Goal: Information Seeking & Learning: Compare options

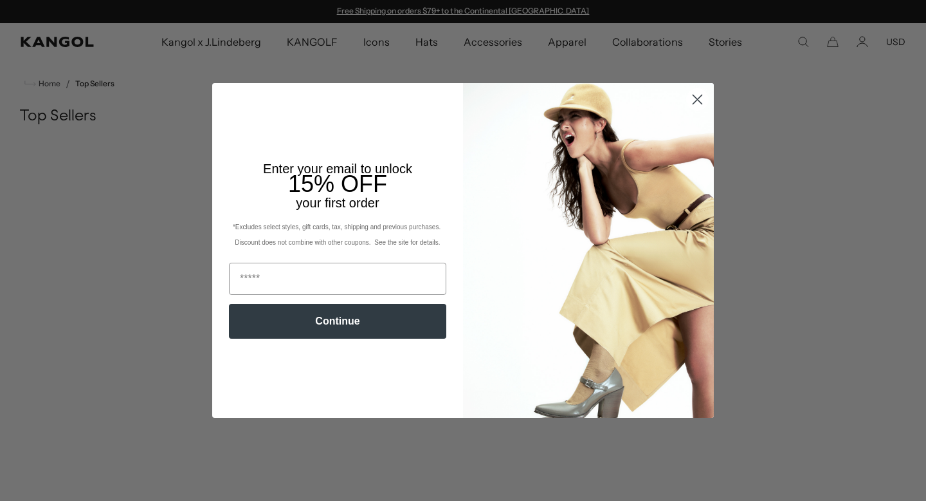
click at [701, 106] on circle "Close dialog" at bounding box center [697, 99] width 21 height 21
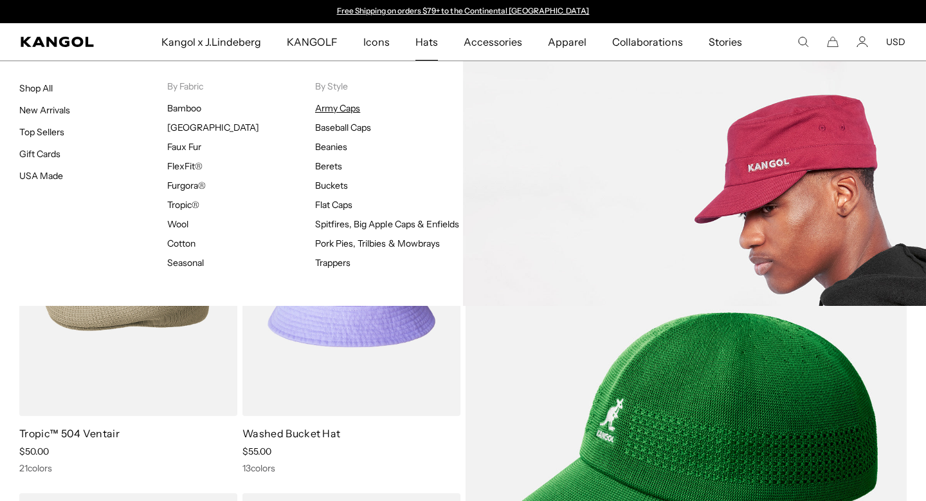
click at [339, 106] on link "Army Caps" at bounding box center [337, 108] width 45 height 12
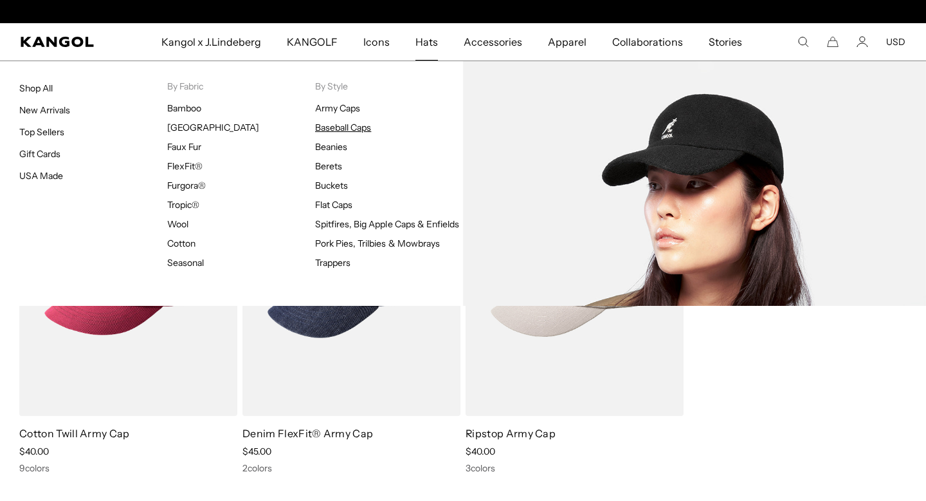
click at [347, 127] on link "Baseball Caps" at bounding box center [343, 128] width 56 height 12
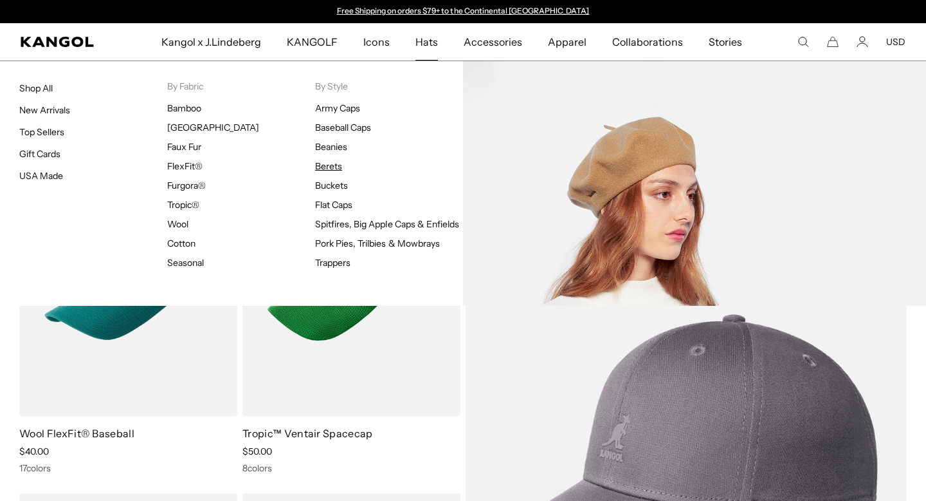
click at [335, 163] on link "Berets" at bounding box center [328, 166] width 27 height 12
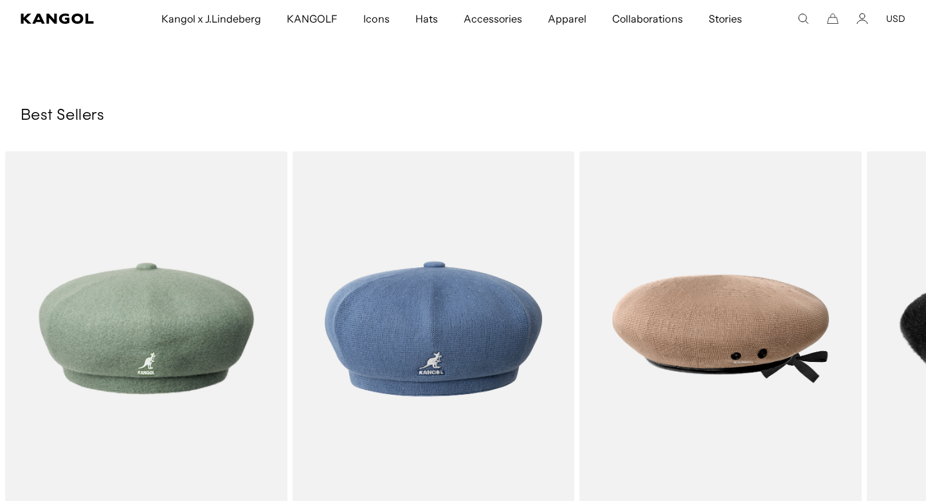
scroll to position [1565, 0]
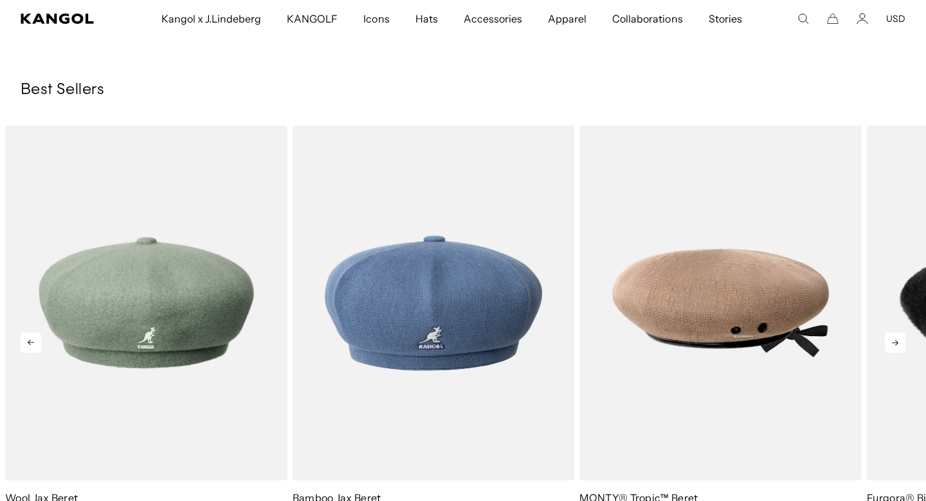
click at [894, 337] on icon at bounding box center [895, 342] width 21 height 21
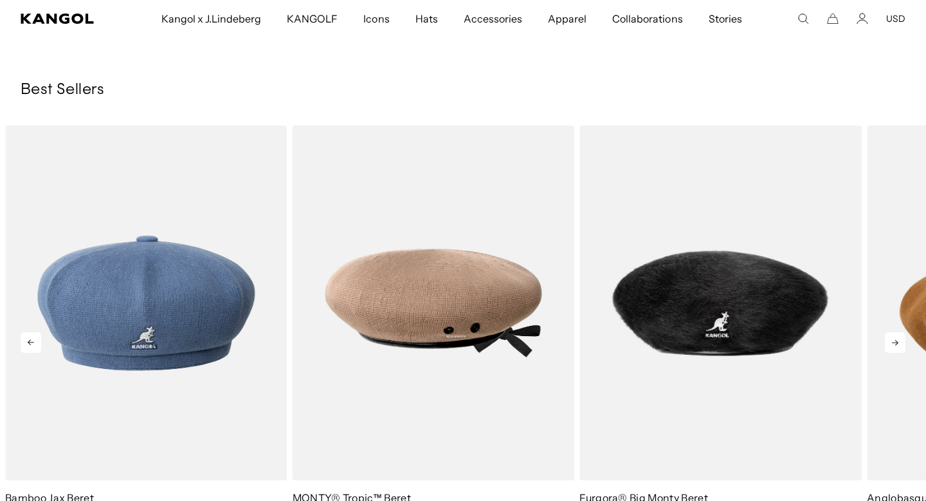
click at [894, 337] on icon at bounding box center [895, 342] width 21 height 21
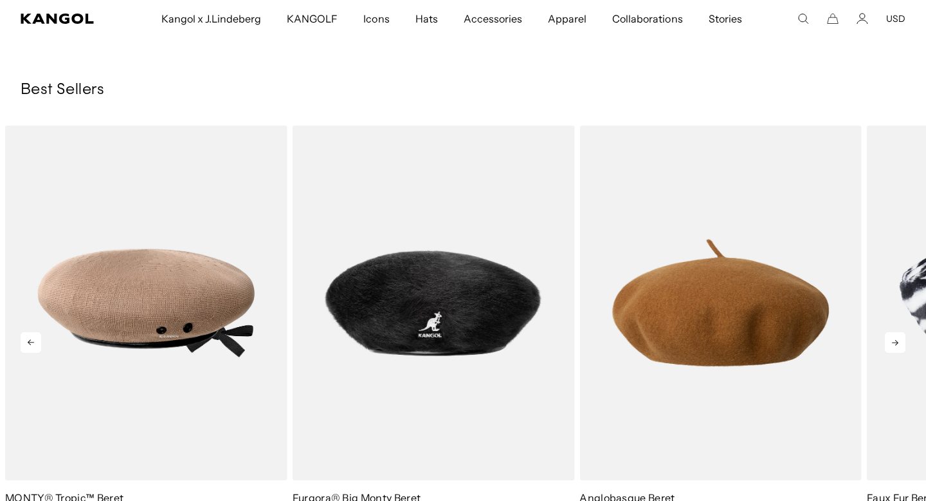
scroll to position [0, 0]
click at [894, 337] on icon at bounding box center [895, 342] width 21 height 21
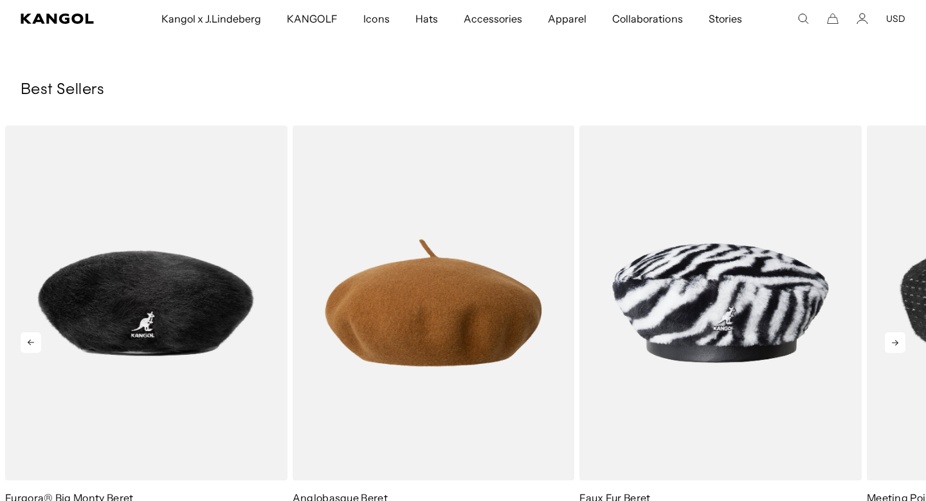
click at [894, 337] on icon at bounding box center [895, 342] width 21 height 21
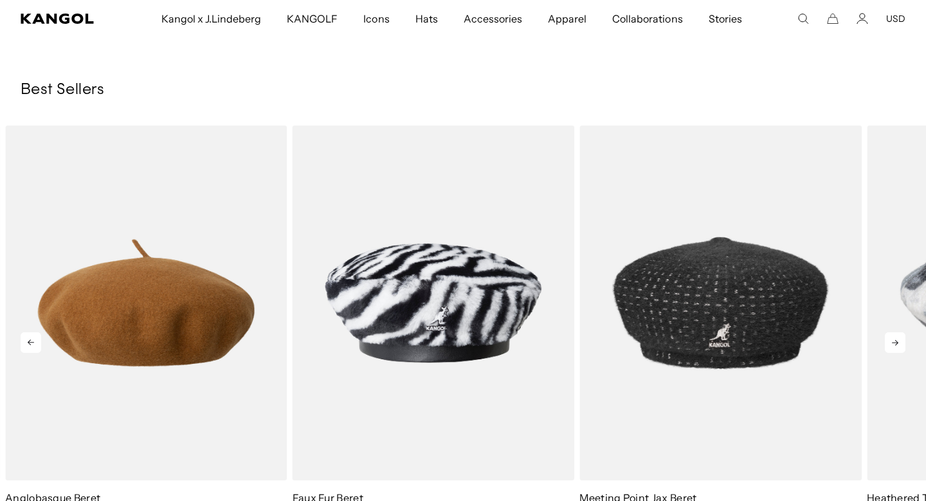
click at [894, 337] on icon at bounding box center [895, 342] width 21 height 21
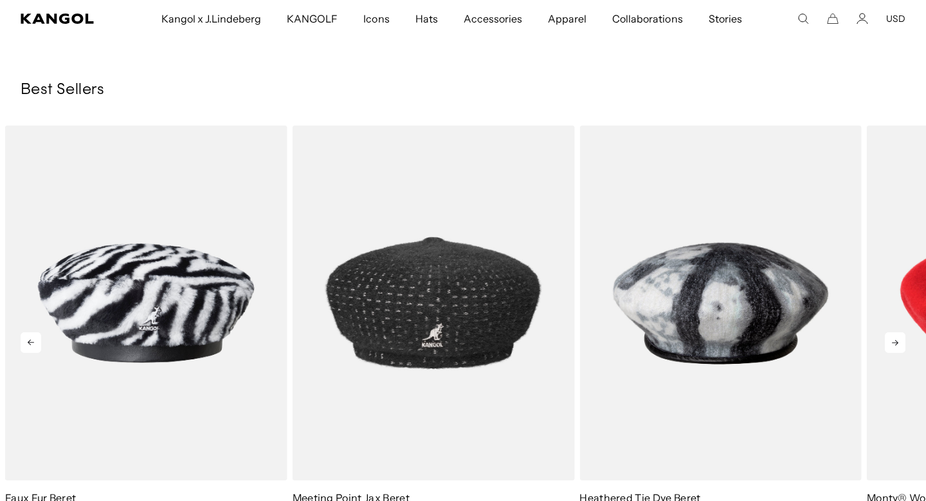
click at [894, 337] on icon at bounding box center [895, 342] width 21 height 21
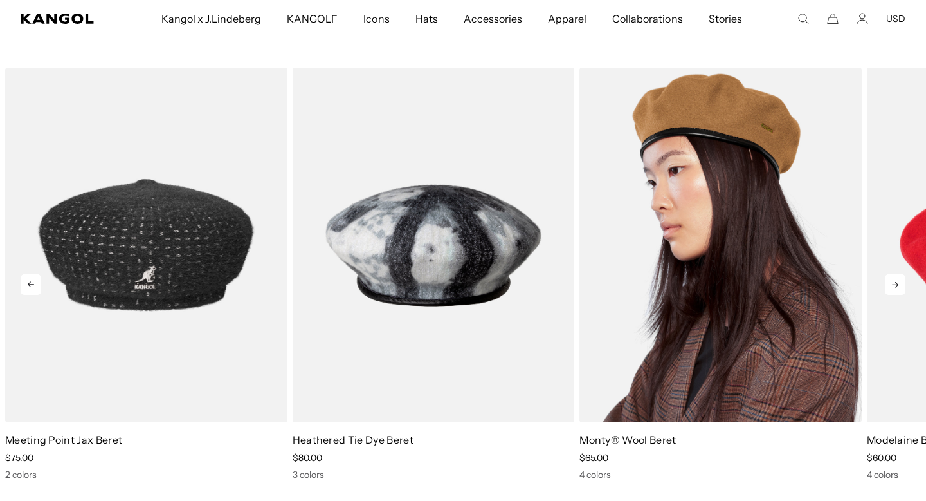
scroll to position [0, 265]
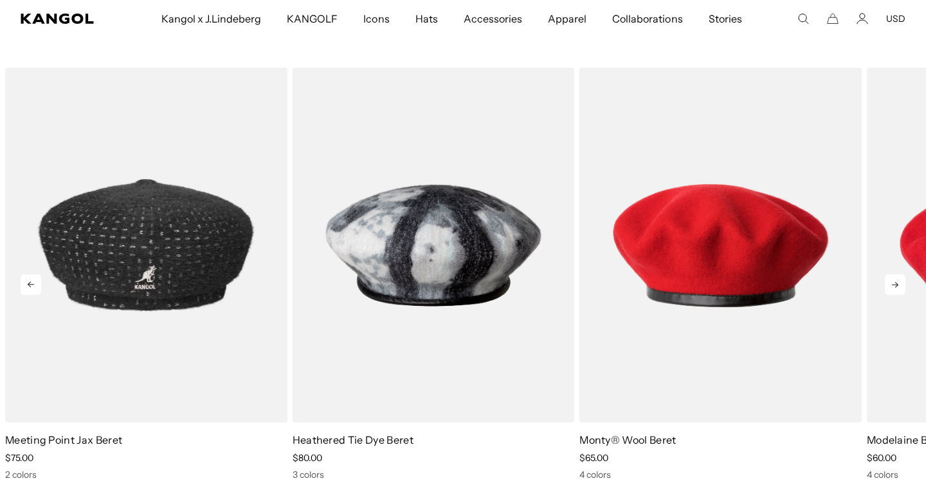
click at [894, 286] on icon at bounding box center [895, 284] width 21 height 21
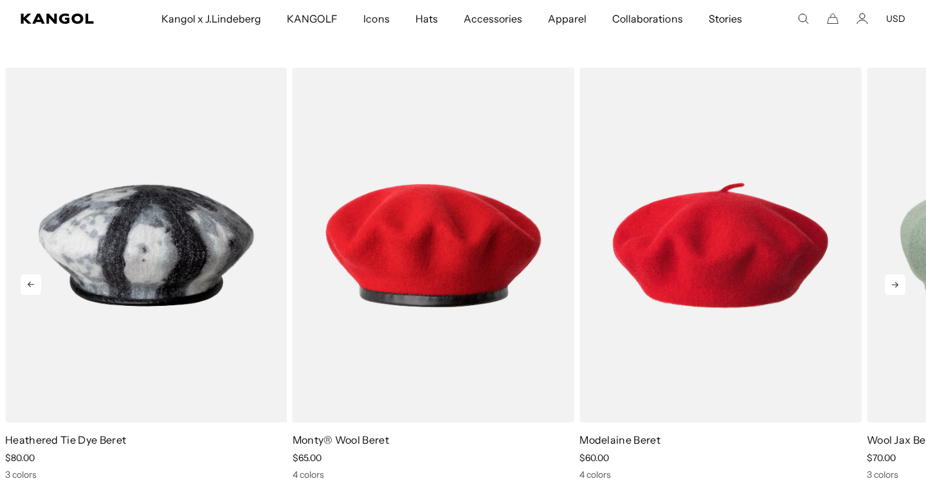
click at [903, 289] on icon at bounding box center [895, 284] width 21 height 21
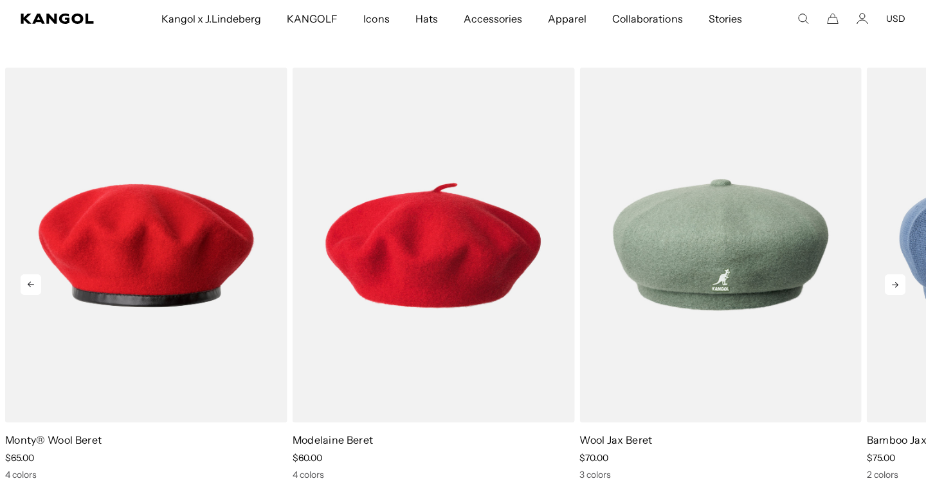
click at [902, 289] on icon at bounding box center [895, 284] width 21 height 21
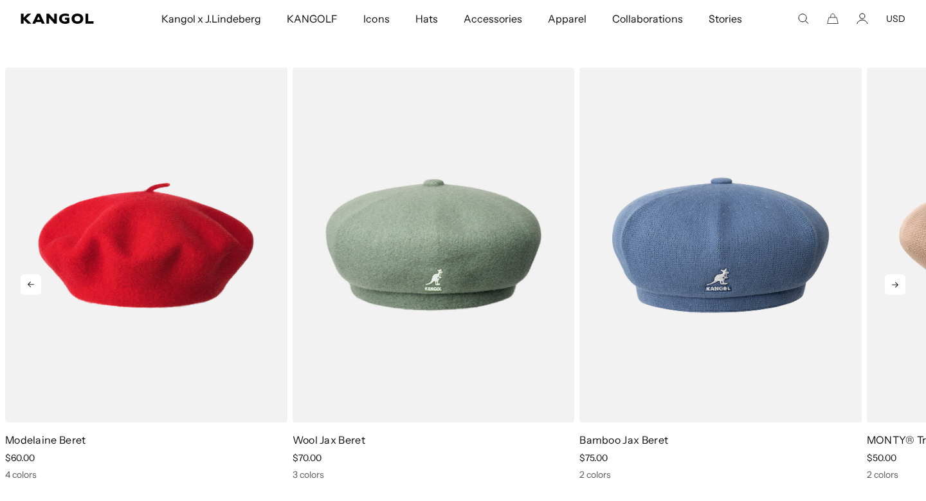
click at [902, 289] on icon at bounding box center [895, 284] width 21 height 21
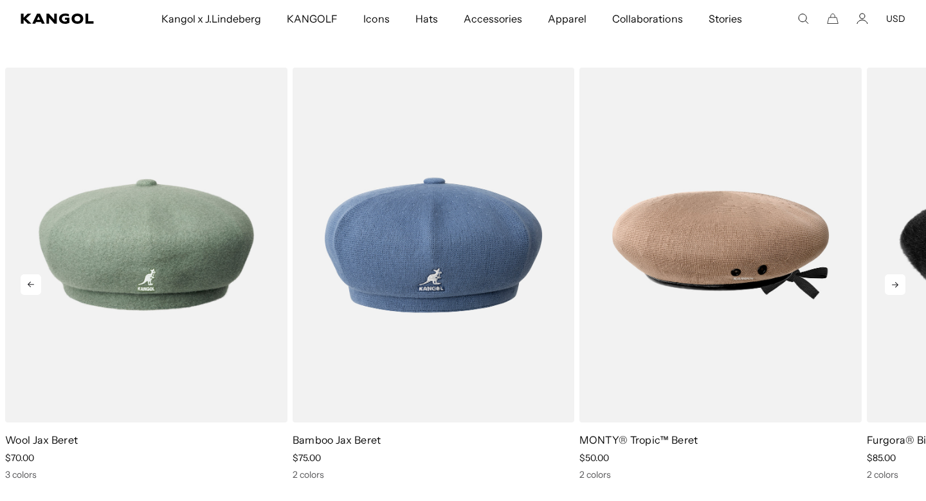
click at [902, 289] on icon at bounding box center [895, 284] width 21 height 21
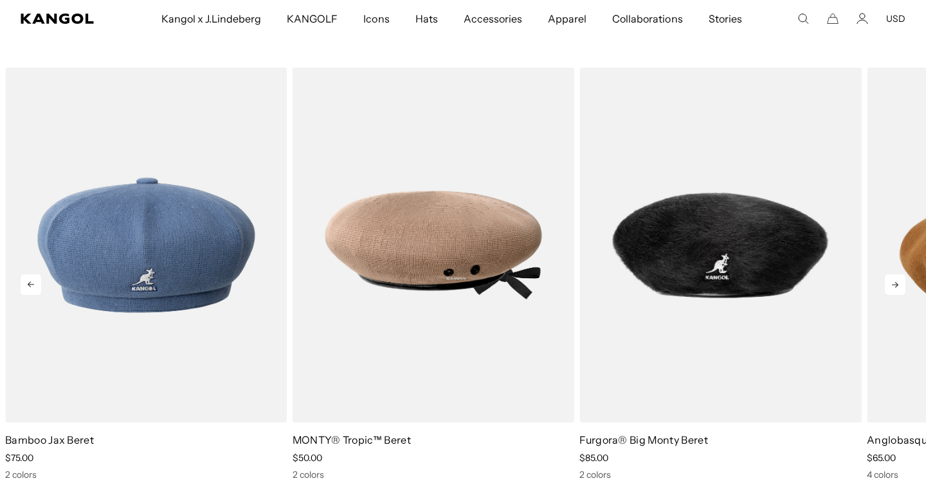
click at [902, 289] on icon at bounding box center [895, 284] width 21 height 21
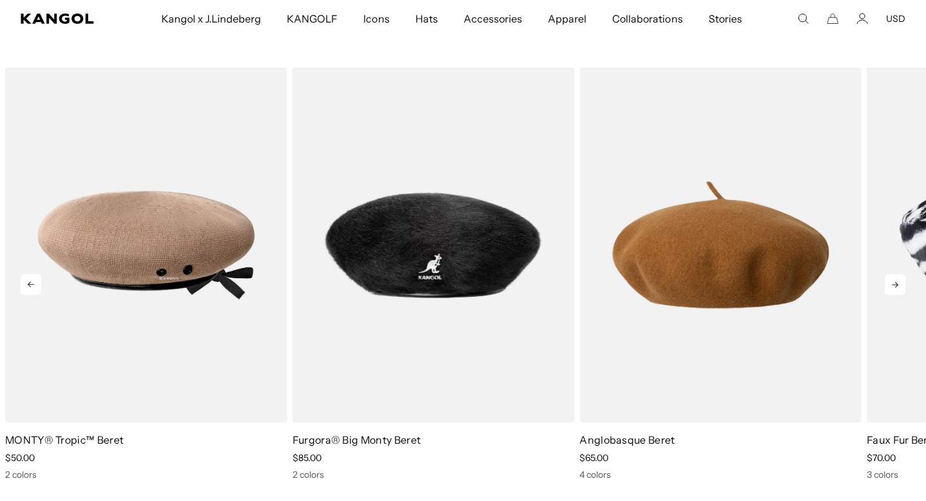
click at [902, 289] on icon at bounding box center [895, 284] width 21 height 21
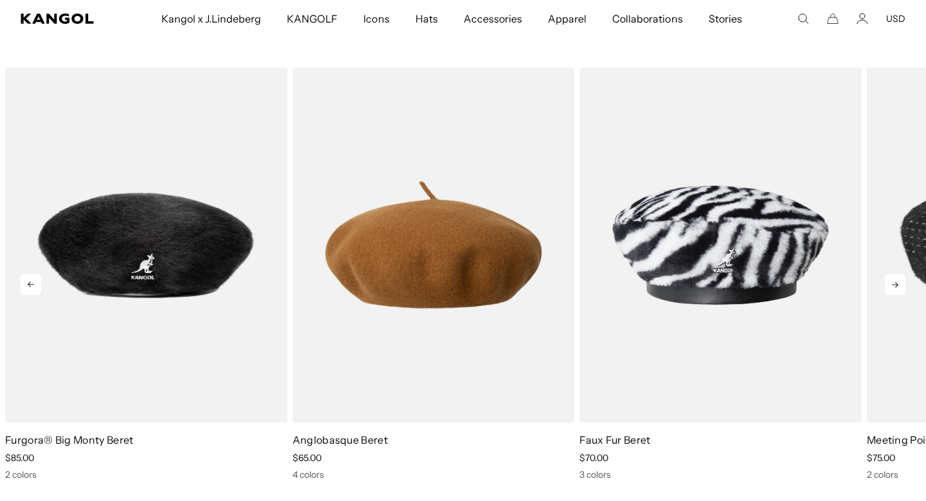
click at [902, 289] on icon at bounding box center [895, 284] width 21 height 21
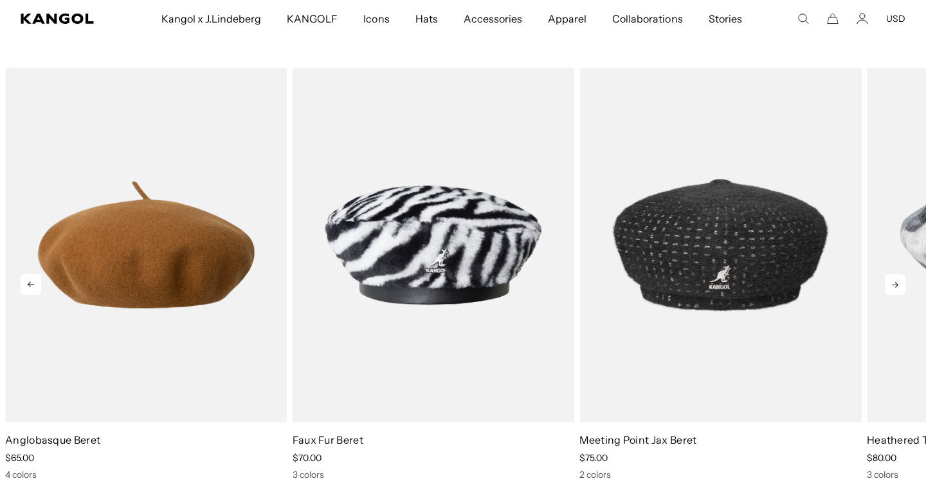
click at [902, 289] on icon at bounding box center [895, 284] width 21 height 21
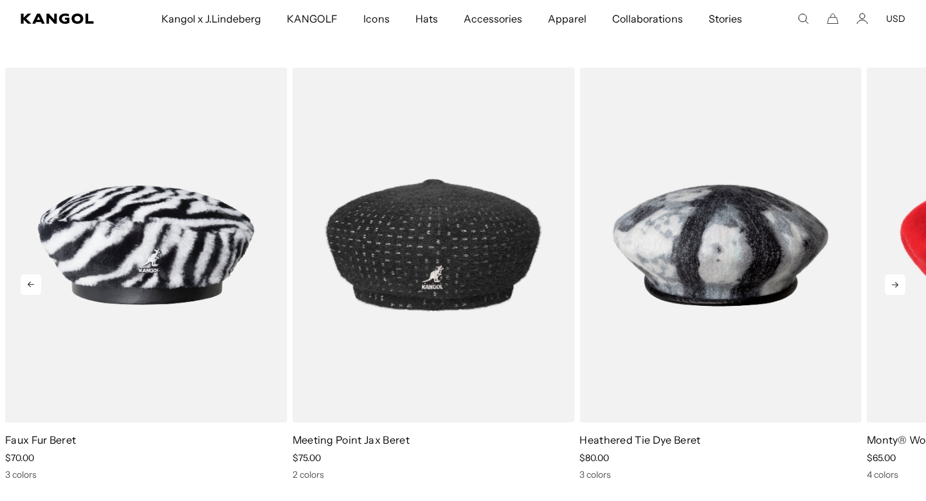
click at [902, 289] on icon at bounding box center [895, 284] width 21 height 21
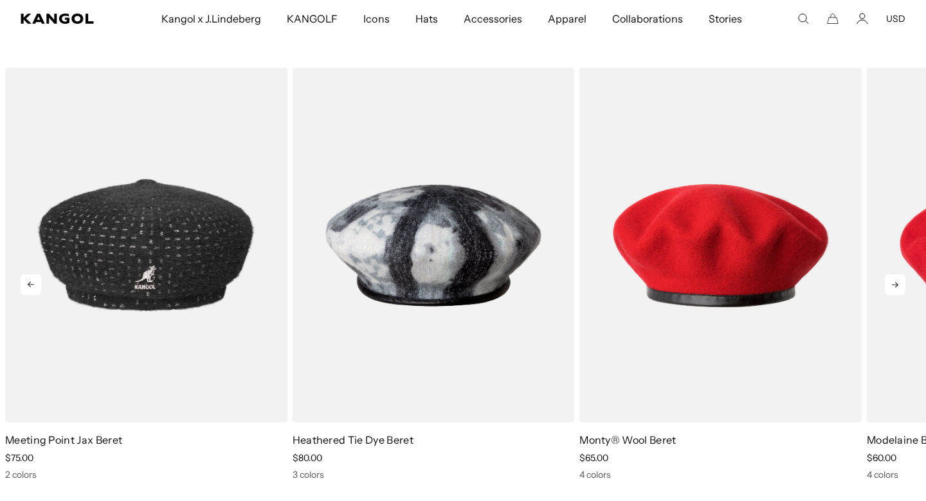
click at [903, 290] on icon at bounding box center [895, 284] width 21 height 21
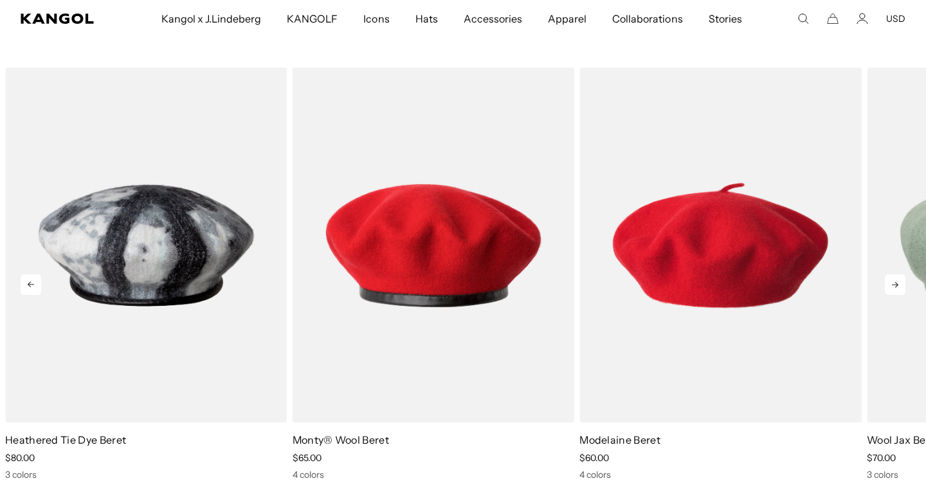
click at [903, 290] on icon at bounding box center [895, 284] width 21 height 21
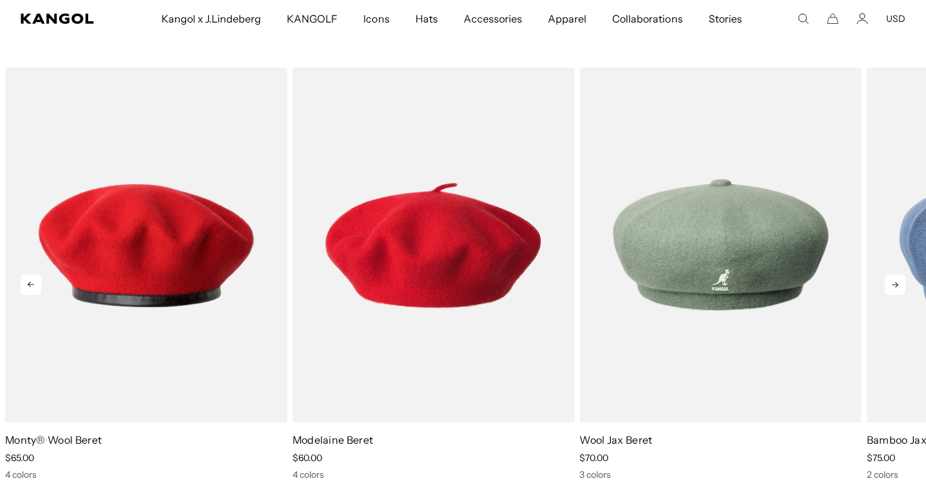
click at [903, 290] on icon at bounding box center [895, 284] width 21 height 21
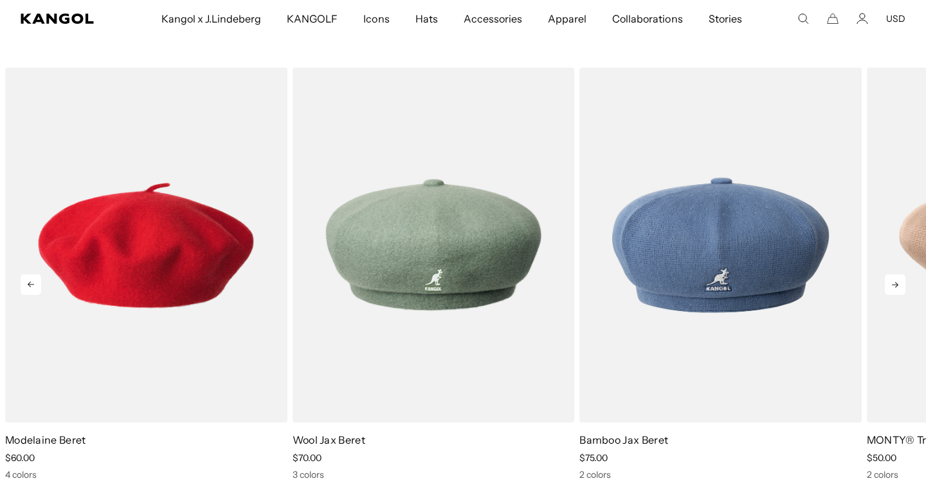
click at [903, 290] on icon at bounding box center [895, 284] width 21 height 21
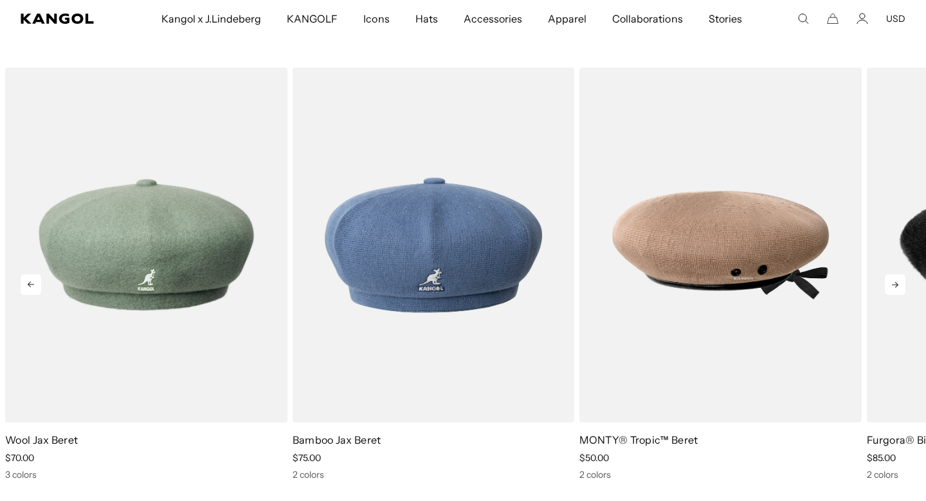
click at [903, 290] on icon at bounding box center [895, 284] width 21 height 21
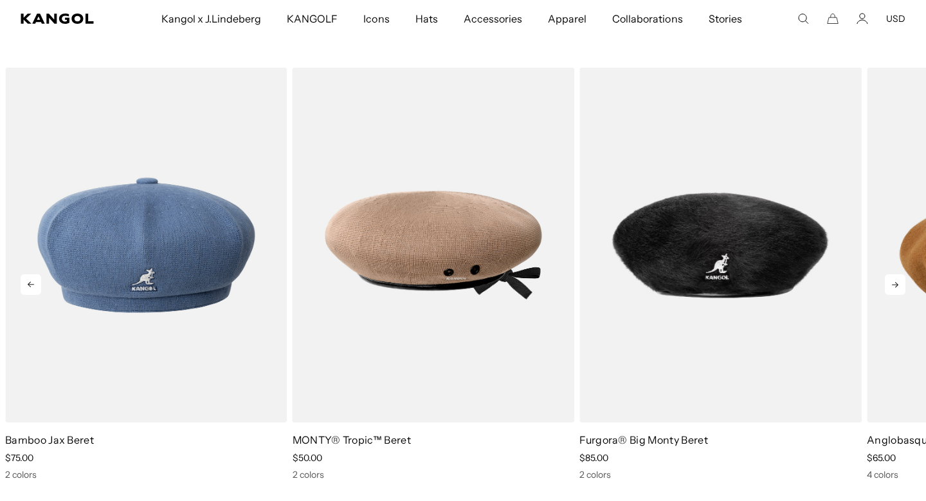
scroll to position [0, 265]
click at [903, 290] on icon at bounding box center [895, 284] width 21 height 21
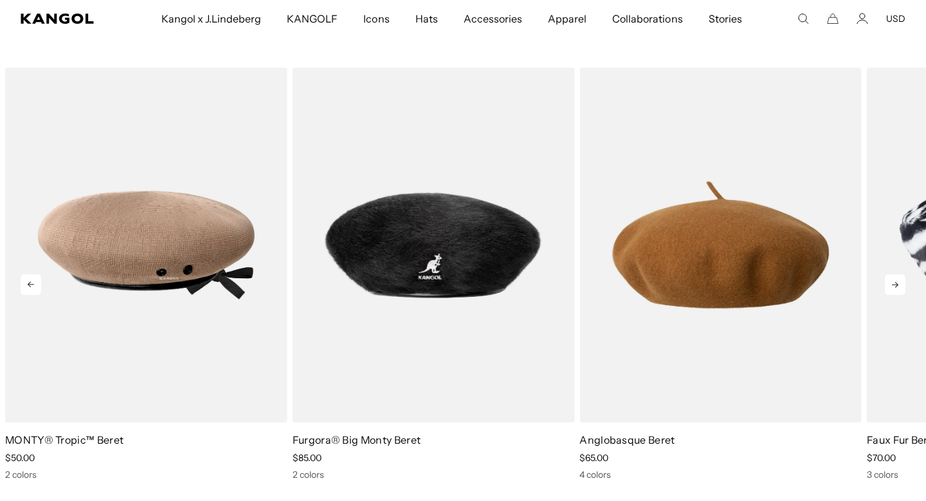
click at [903, 290] on icon at bounding box center [895, 284] width 21 height 21
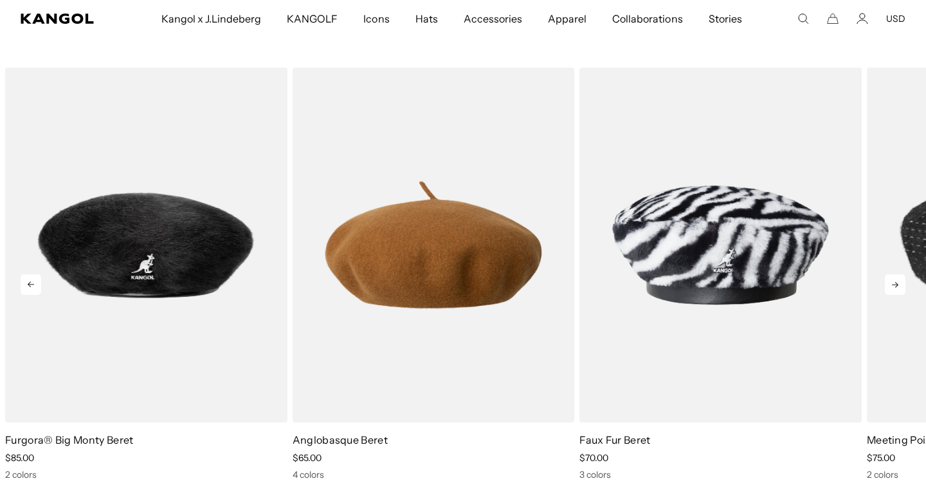
click at [903, 290] on icon at bounding box center [895, 284] width 21 height 21
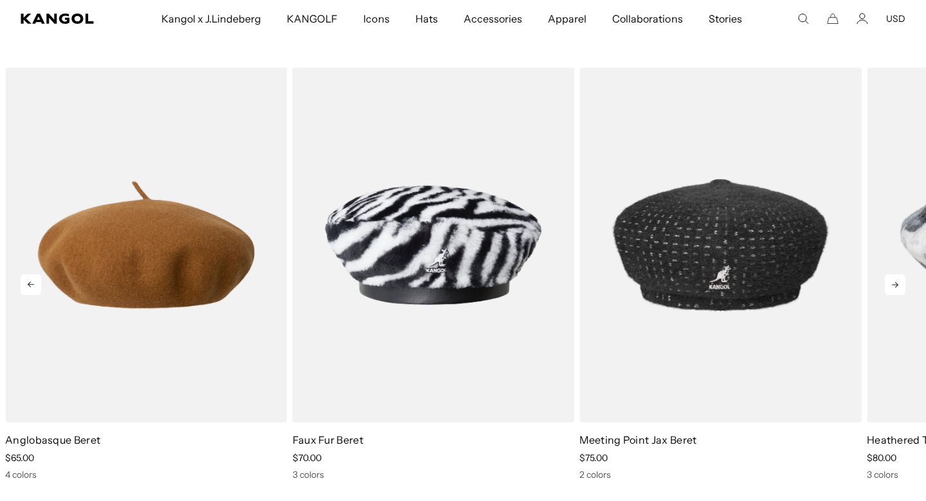
click at [903, 290] on icon at bounding box center [895, 284] width 21 height 21
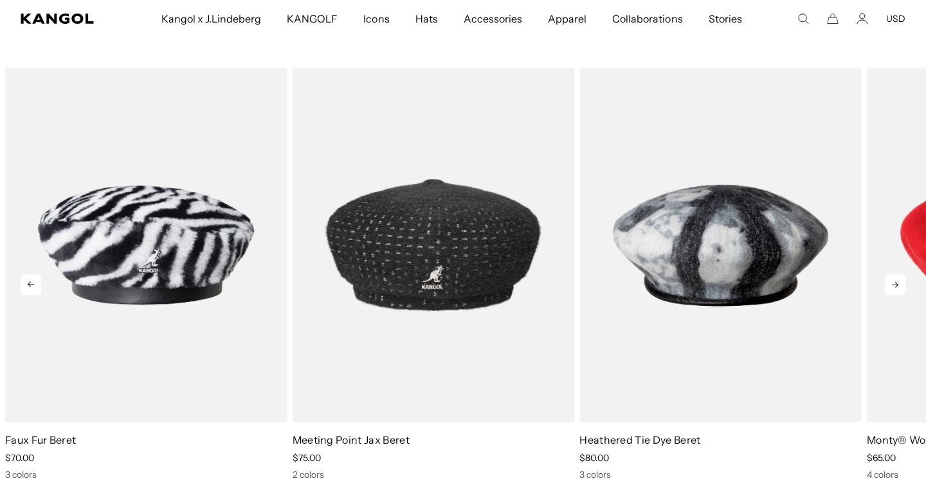
click at [903, 290] on icon at bounding box center [895, 284] width 21 height 21
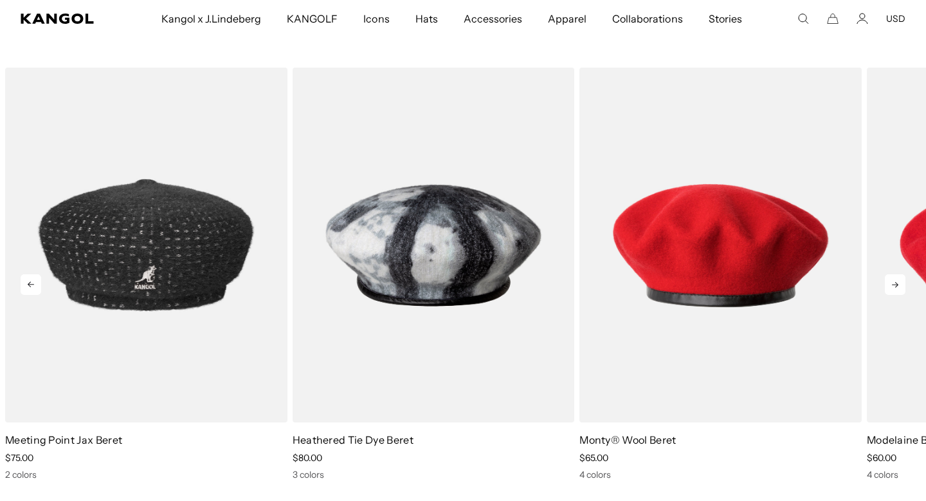
scroll to position [0, 0]
click at [903, 290] on icon at bounding box center [895, 284] width 21 height 21
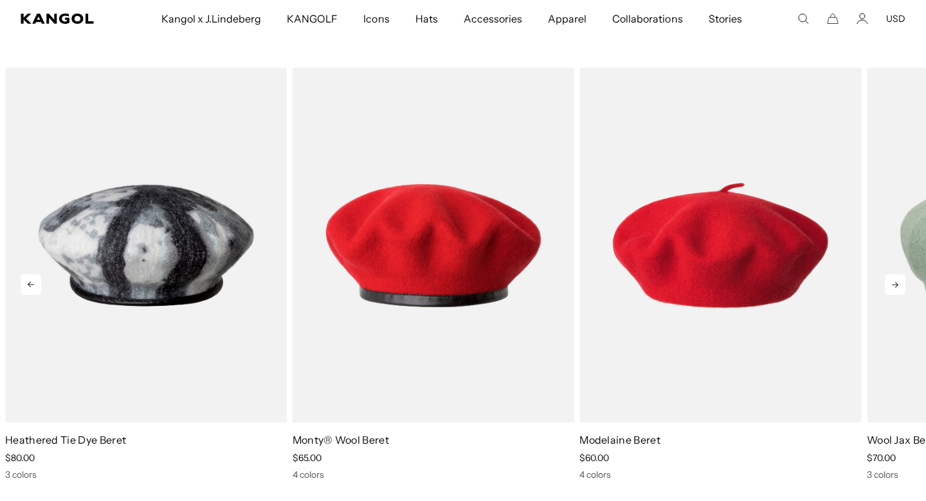
click at [903, 290] on icon at bounding box center [895, 284] width 21 height 21
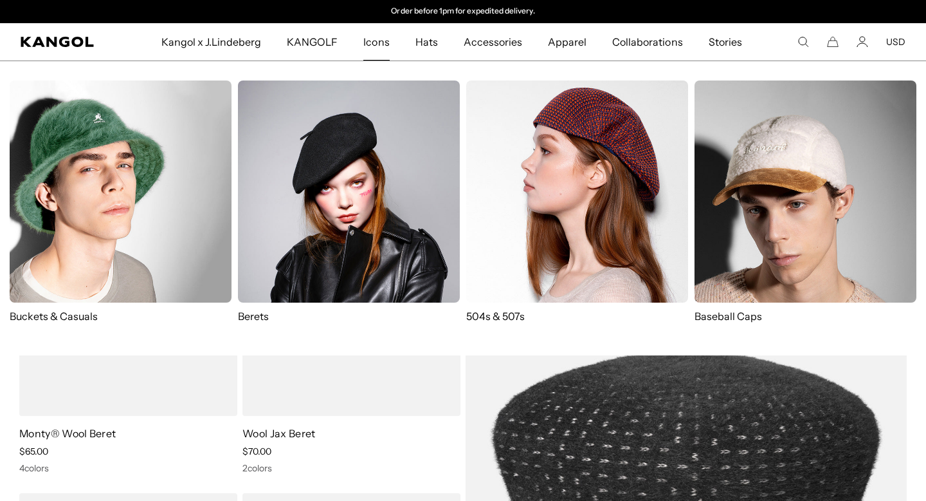
click at [342, 178] on img at bounding box center [349, 191] width 222 height 222
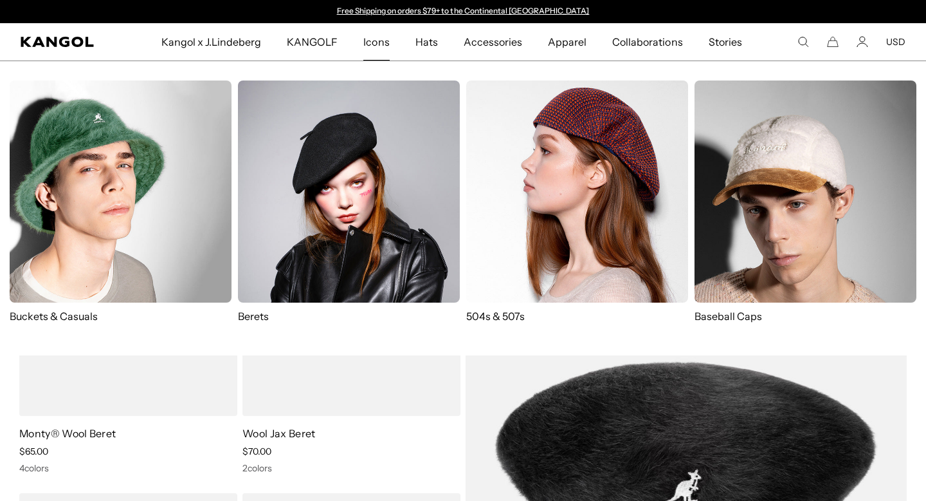
click at [516, 158] on img at bounding box center [577, 191] width 222 height 222
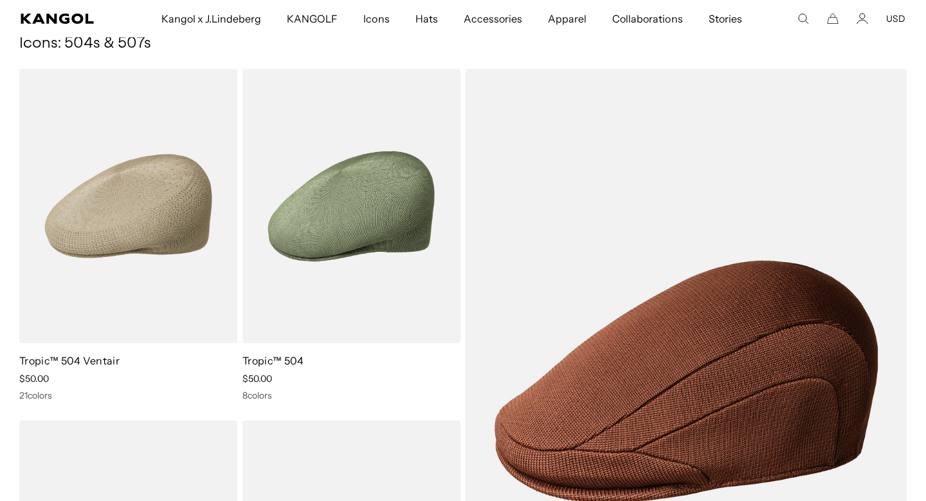
scroll to position [3, 0]
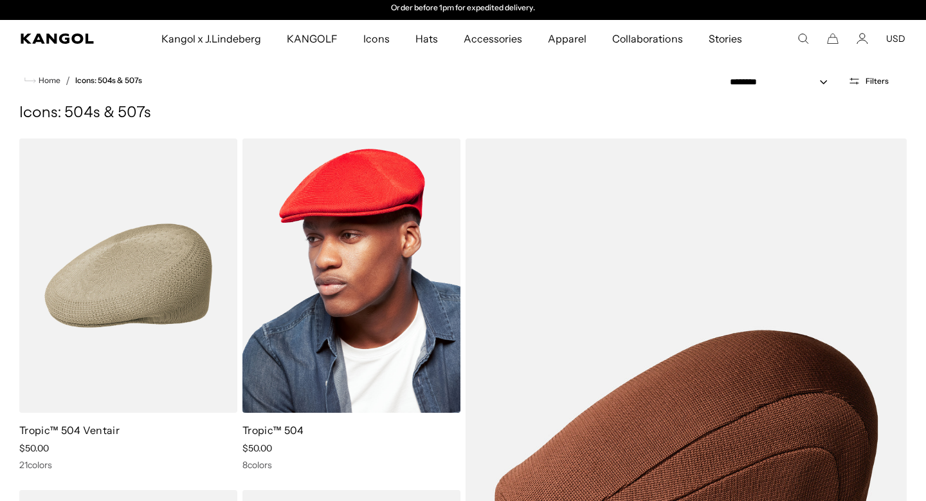
click at [334, 246] on img at bounding box center [352, 275] width 218 height 274
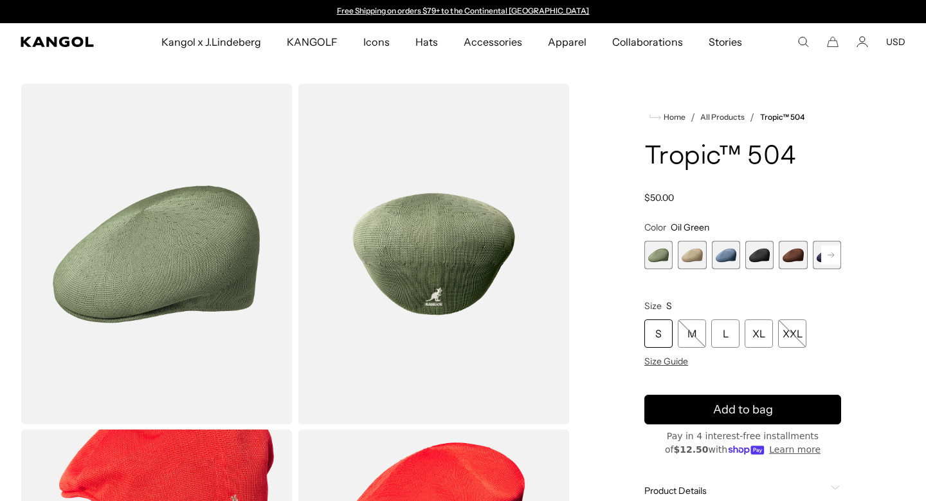
click at [836, 257] on rect at bounding box center [831, 254] width 19 height 19
click at [835, 257] on rect at bounding box center [831, 254] width 19 height 19
click at [796, 255] on span "7 of 9" at bounding box center [793, 255] width 28 height 28
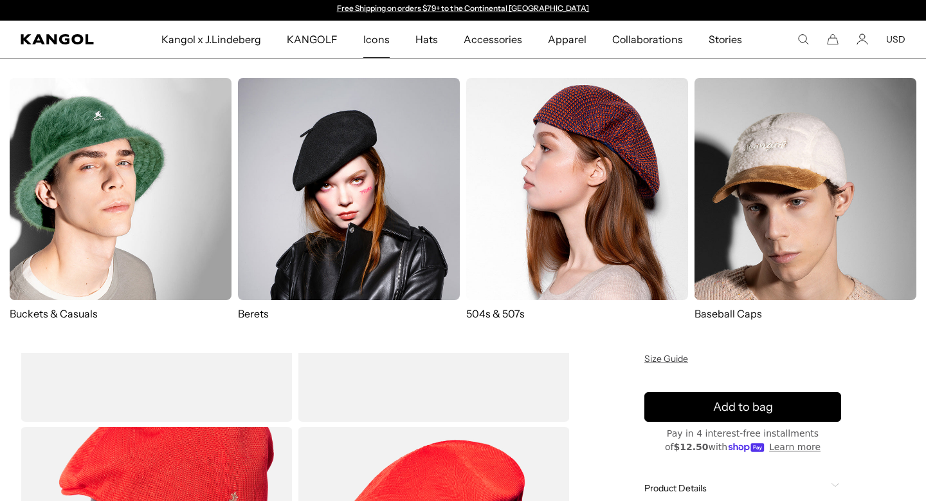
click at [330, 176] on img at bounding box center [349, 189] width 222 height 222
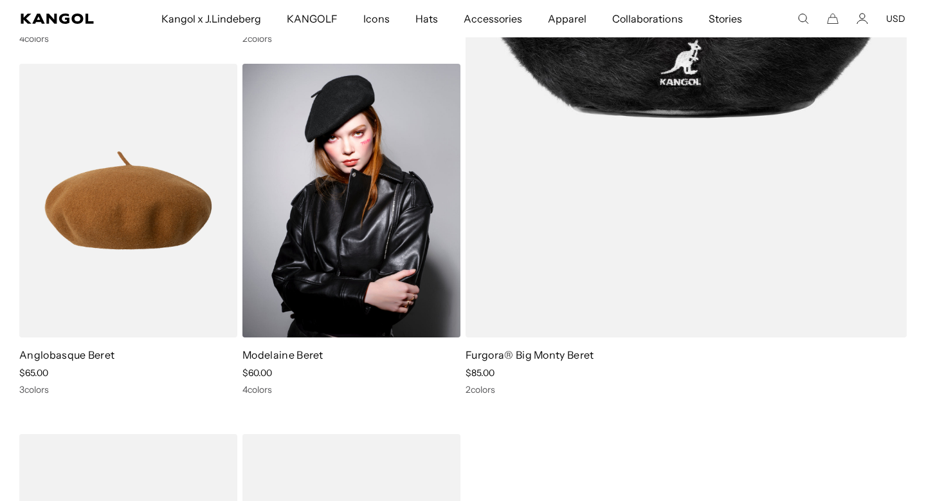
click at [353, 188] on img at bounding box center [352, 201] width 218 height 274
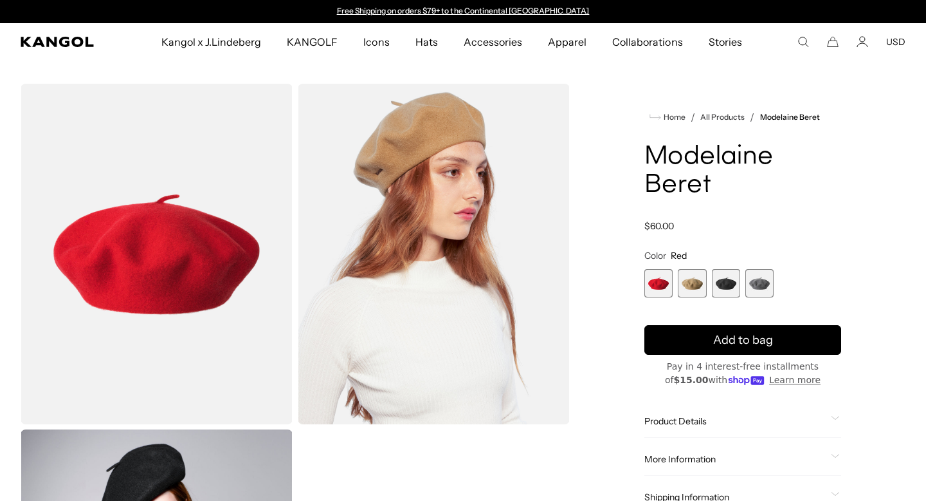
click at [654, 282] on span "1 of 4" at bounding box center [659, 283] width 28 height 28
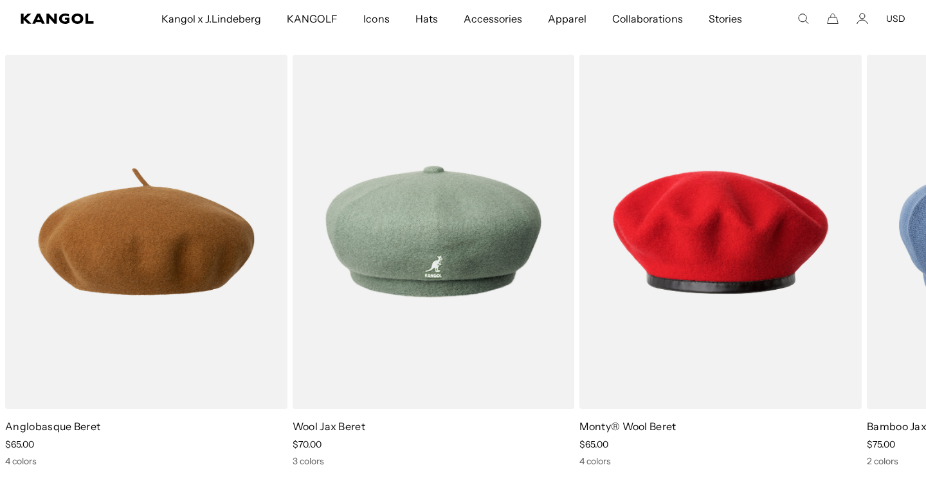
scroll to position [860, 0]
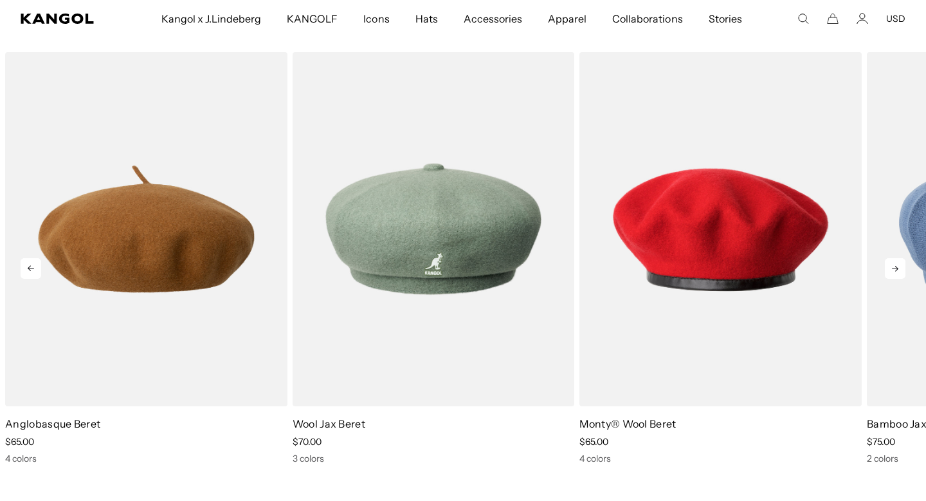
click at [902, 266] on icon at bounding box center [895, 268] width 21 height 21
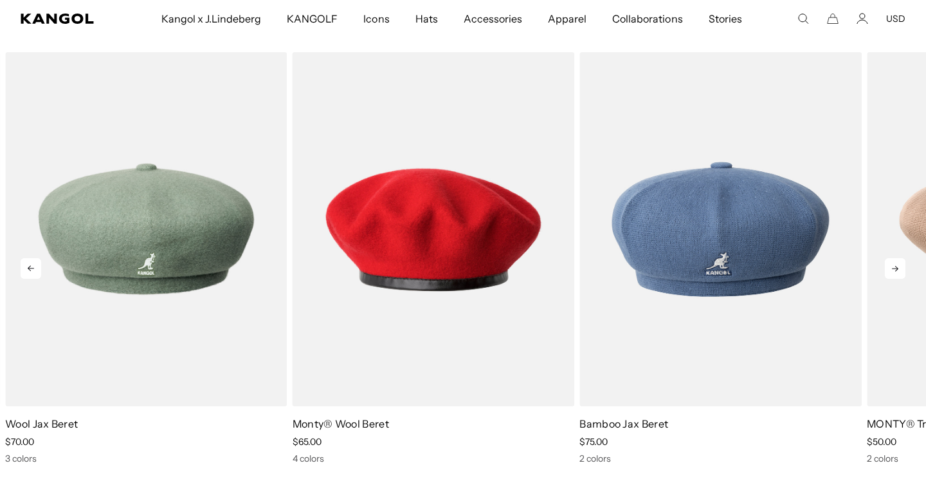
click at [902, 266] on icon at bounding box center [895, 268] width 21 height 21
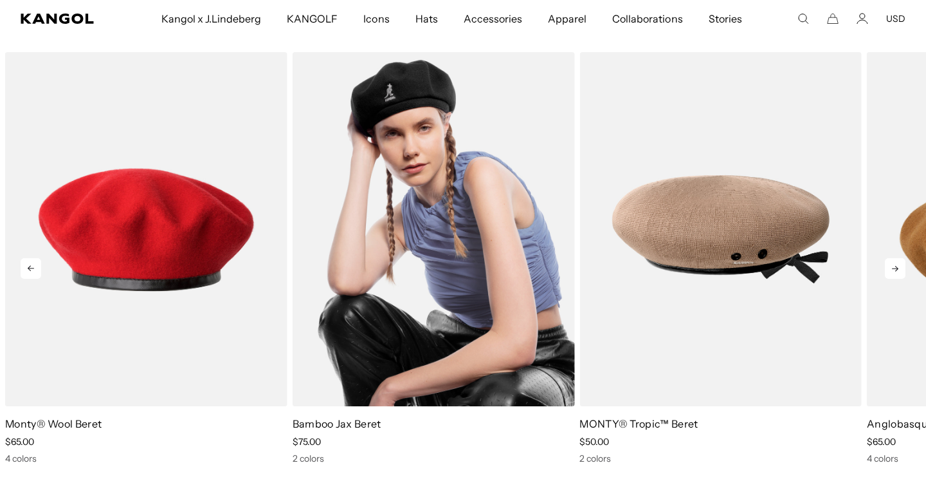
scroll to position [0, 0]
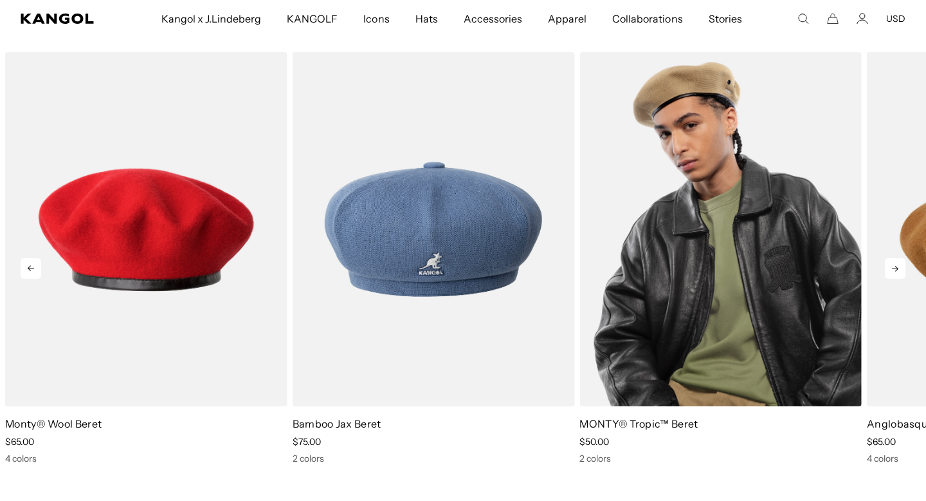
click at [809, 250] on img "5 of 5" at bounding box center [721, 229] width 282 height 354
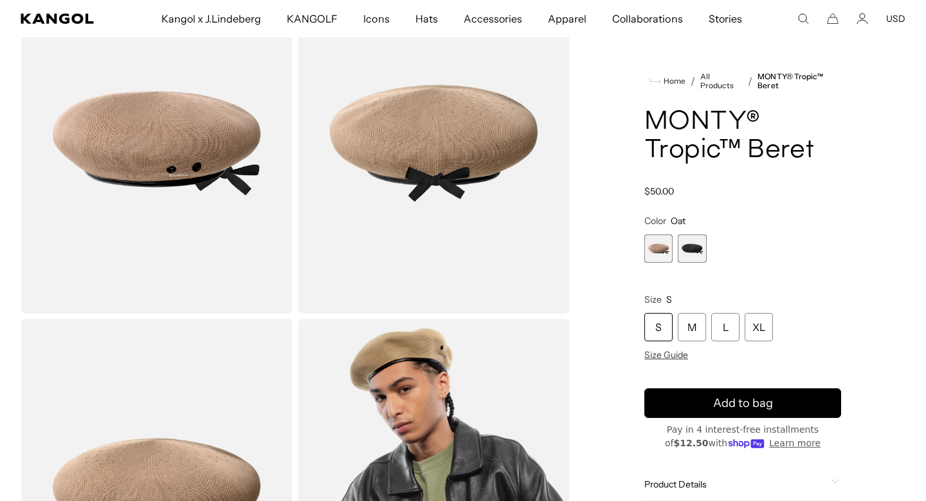
scroll to position [143, 0]
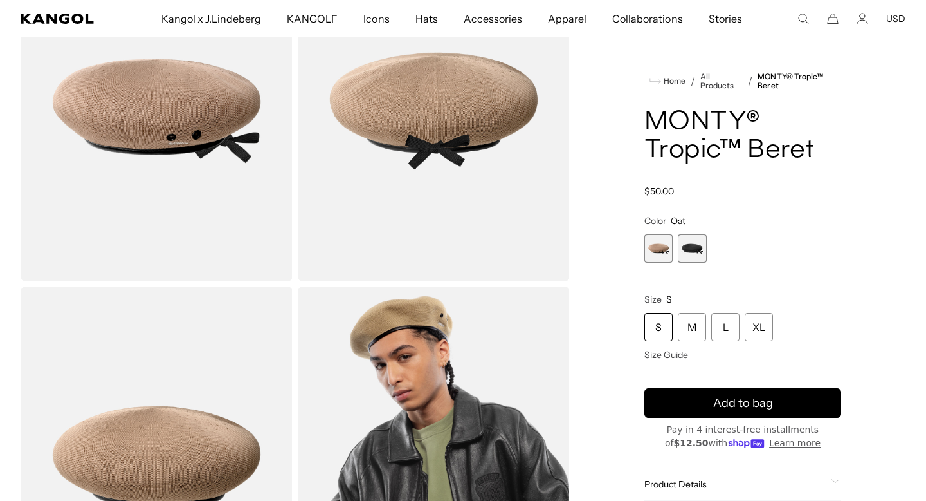
click at [694, 248] on span "2 of 2" at bounding box center [692, 248] width 28 height 28
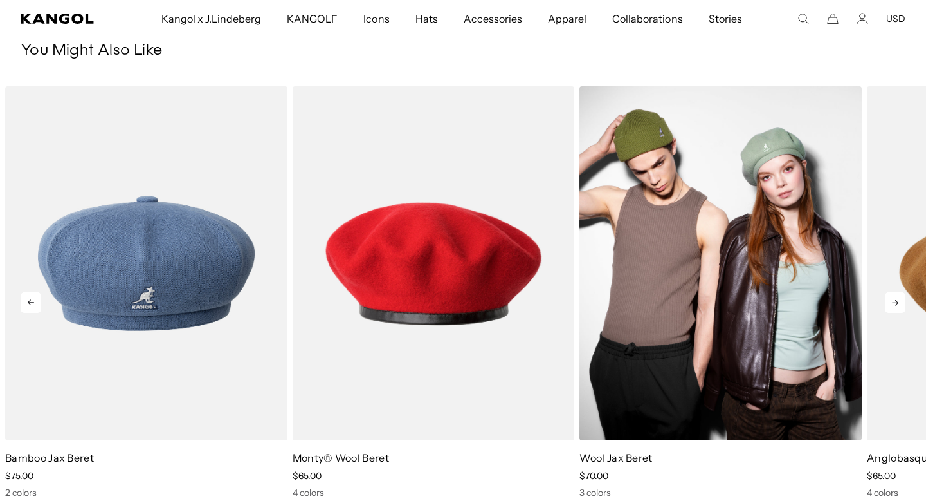
scroll to position [827, 0]
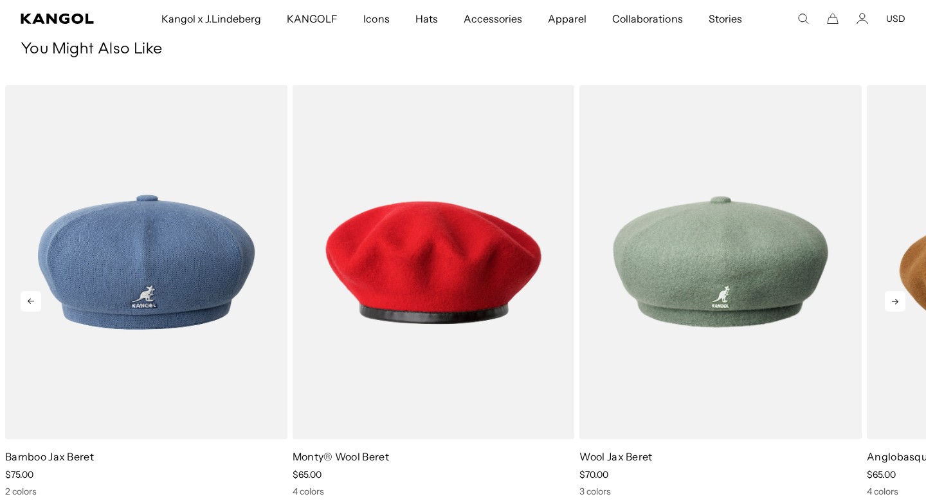
click at [899, 299] on icon at bounding box center [895, 301] width 21 height 21
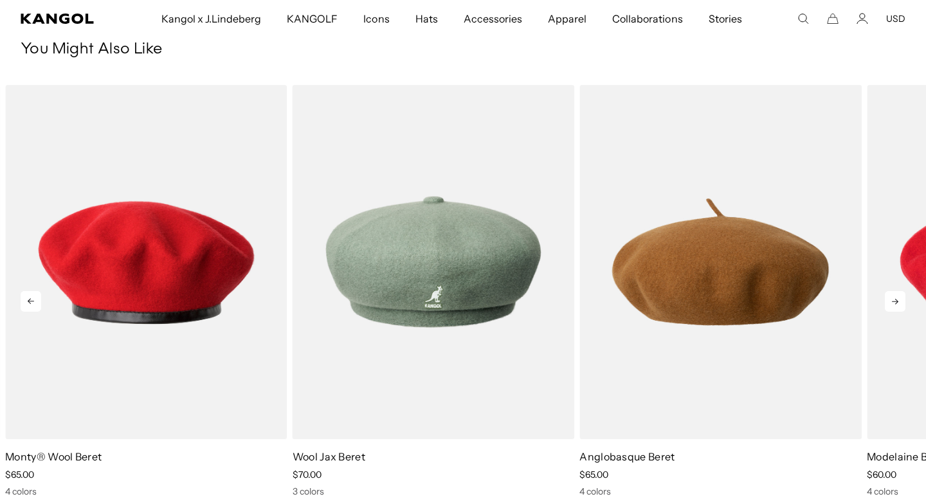
click at [899, 299] on icon at bounding box center [895, 301] width 21 height 21
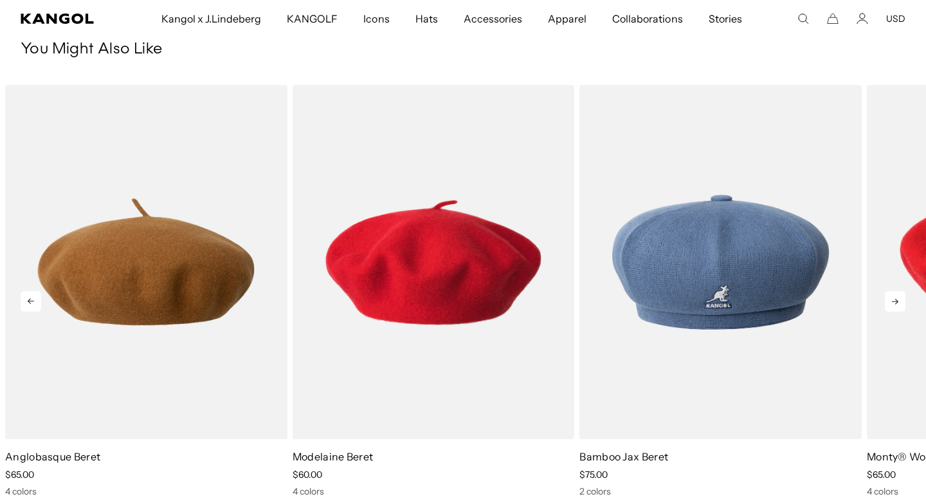
scroll to position [0, 265]
click at [899, 299] on icon at bounding box center [895, 301] width 21 height 21
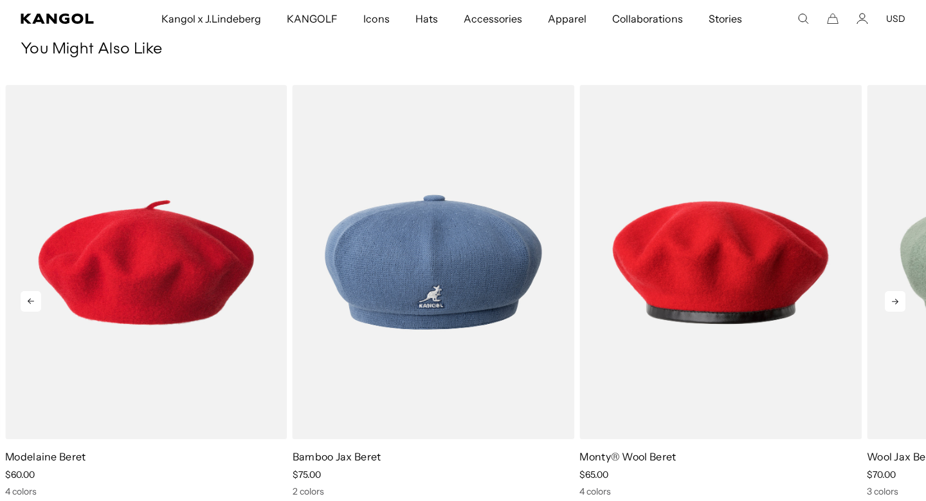
click at [899, 299] on icon at bounding box center [895, 301] width 21 height 21
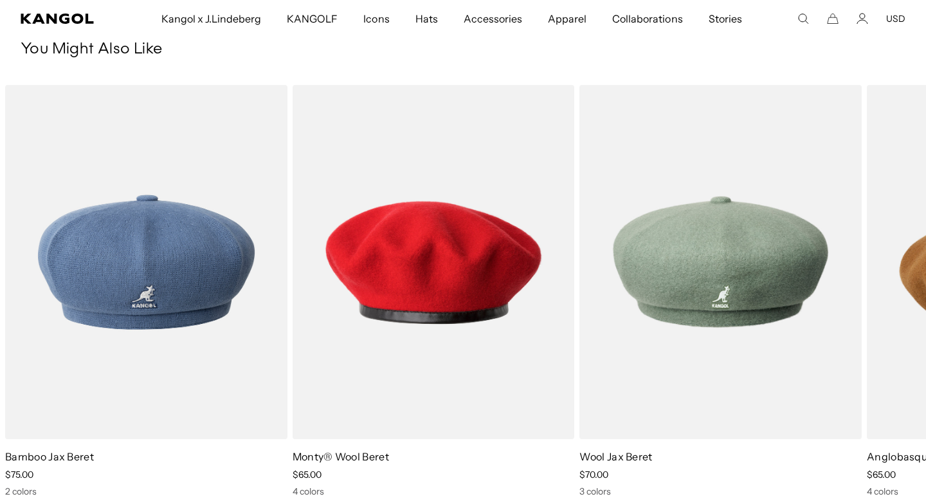
scroll to position [0, 0]
